Goal: Find specific page/section

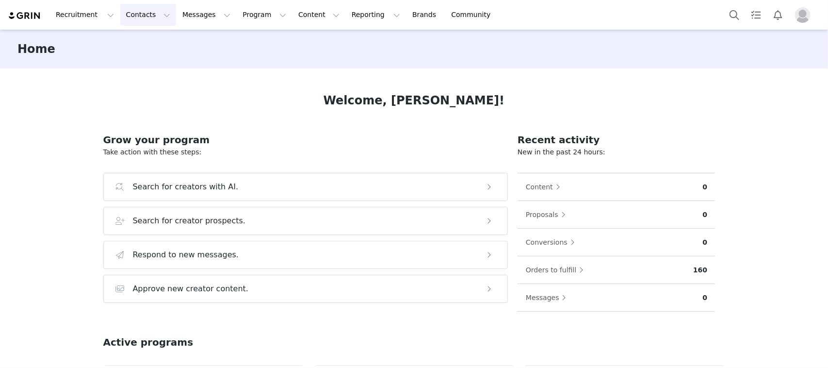
click at [145, 18] on button "Contacts Contacts" at bounding box center [148, 15] width 56 height 22
click at [150, 44] on div "Creators" at bounding box center [149, 43] width 65 height 10
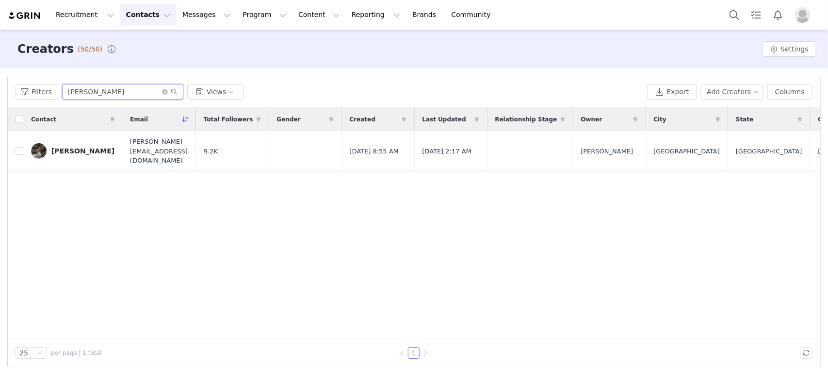
click at [101, 92] on input "[PERSON_NAME]" at bounding box center [122, 92] width 121 height 16
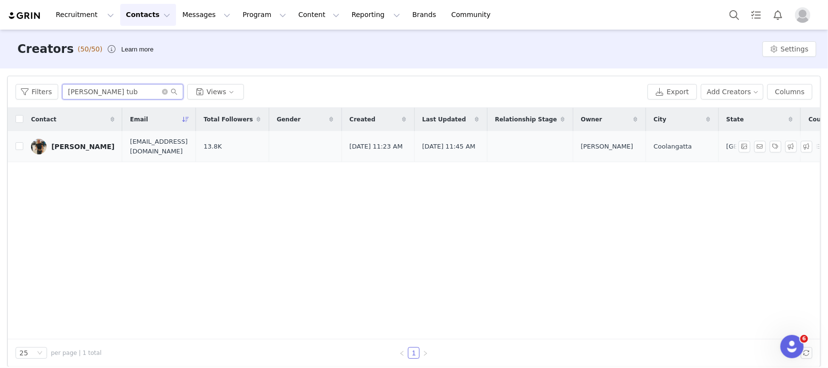
type input "[PERSON_NAME] tub"
click at [56, 150] on link "[PERSON_NAME]" at bounding box center [72, 147] width 83 height 16
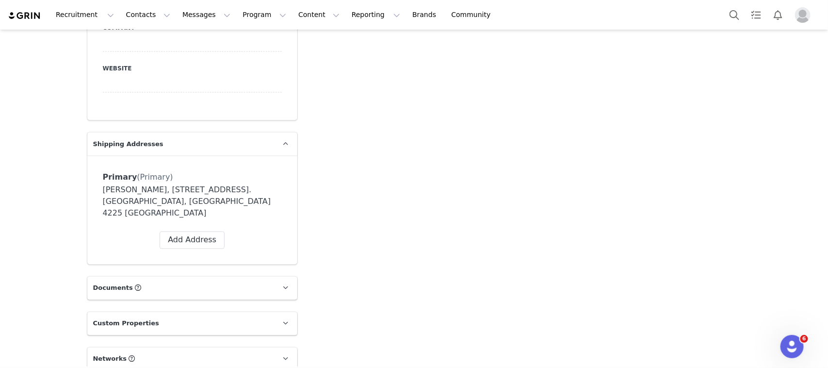
scroll to position [712, 0]
